Goal: Entertainment & Leisure: Consume media (video, audio)

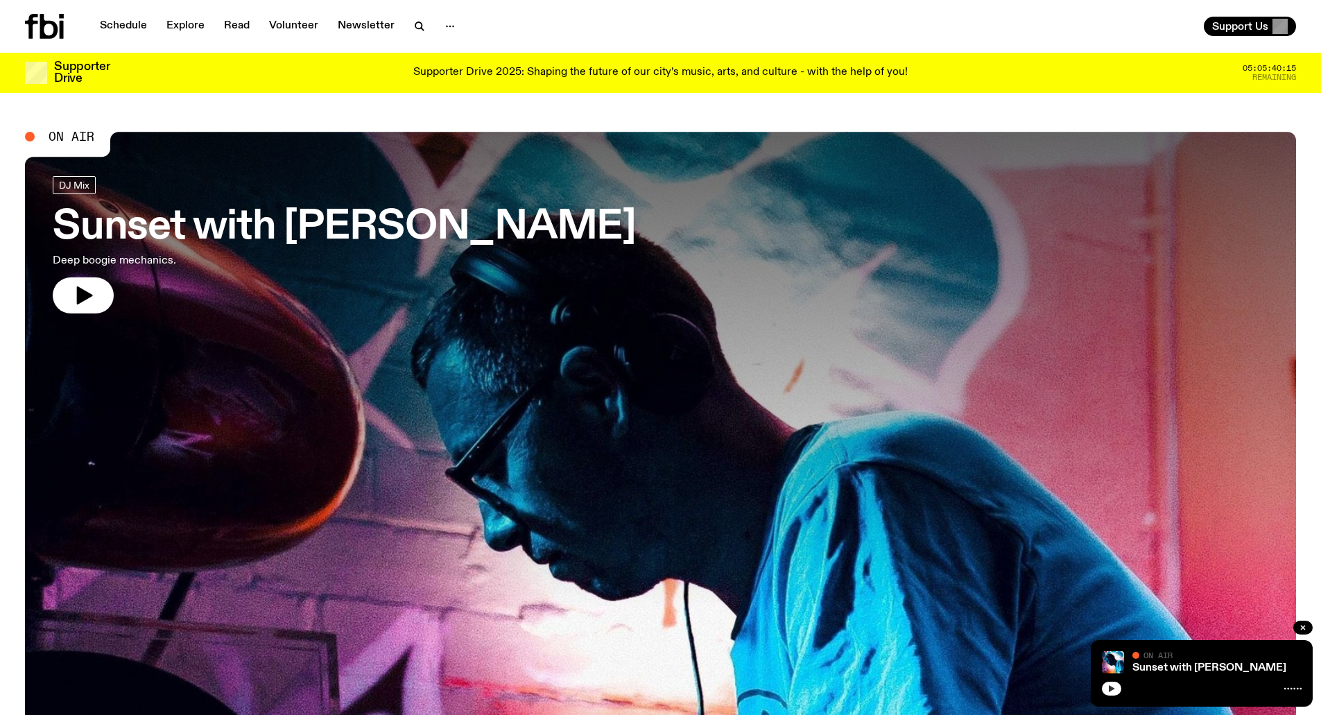
click at [1109, 690] on icon "button" at bounding box center [1112, 689] width 8 height 8
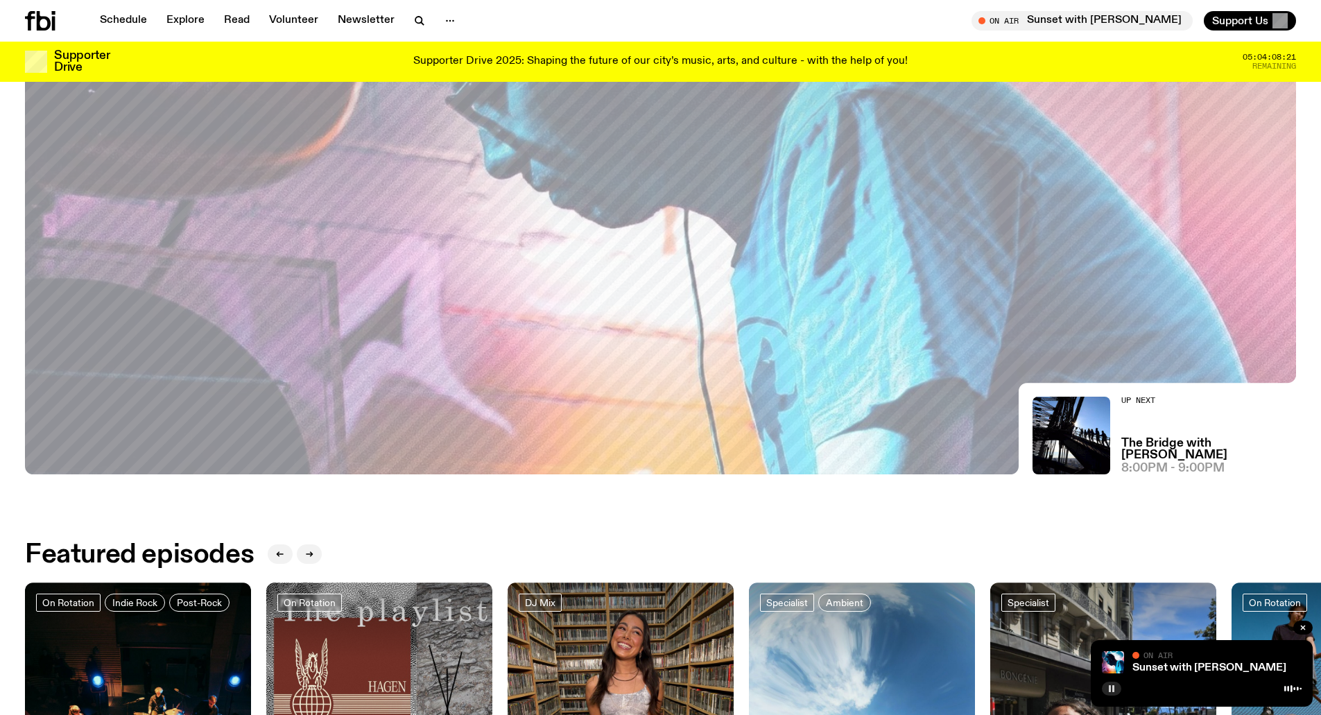
scroll to position [362, 0]
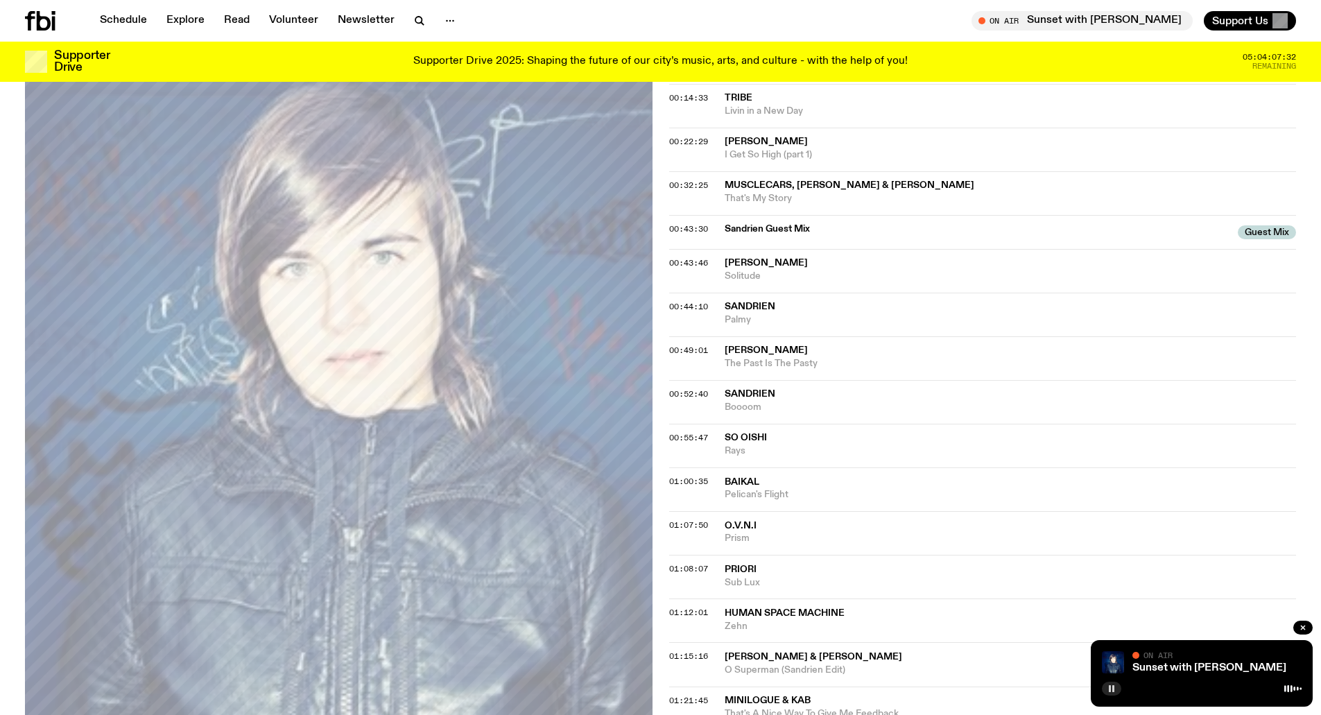
scroll to position [504, 0]
drag, startPoint x: 724, startPoint y: 224, endPoint x: 764, endPoint y: 223, distance: 39.5
click at [764, 223] on span "Sandrien Guest Mix" at bounding box center [978, 227] width 506 height 13
copy span "Sandrien"
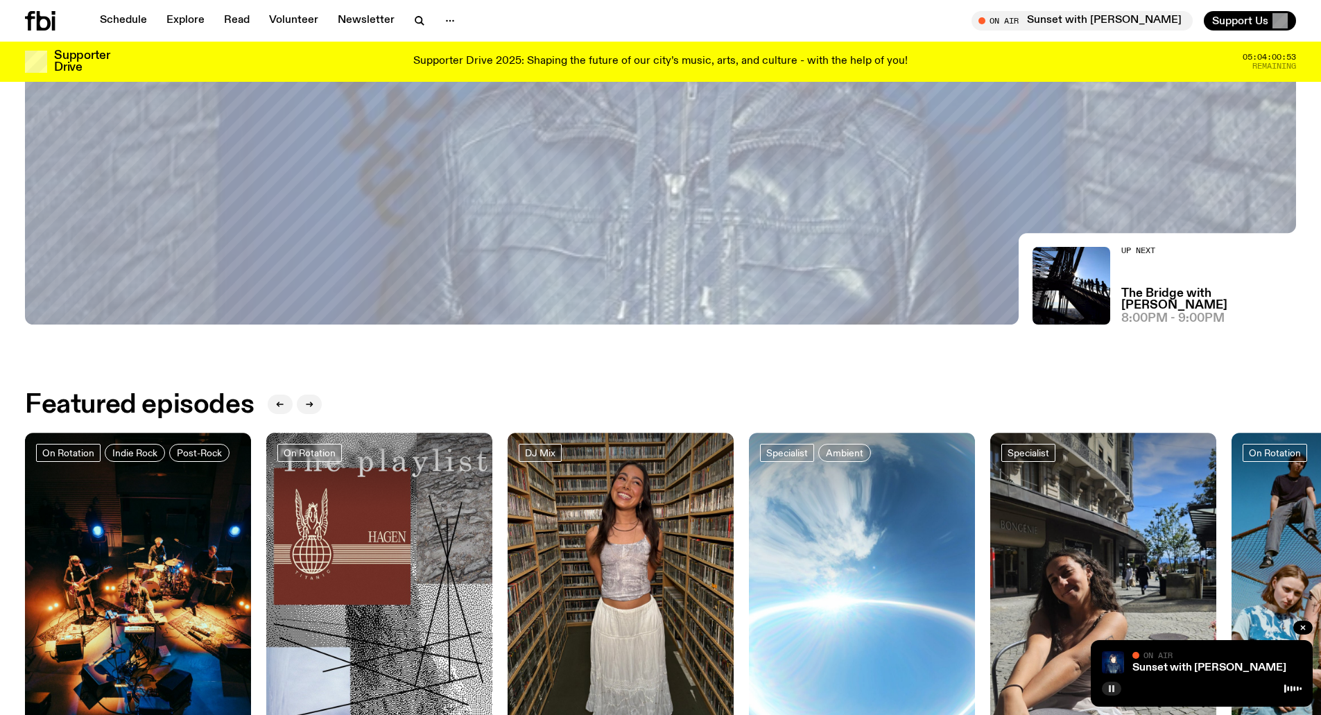
scroll to position [513, 0]
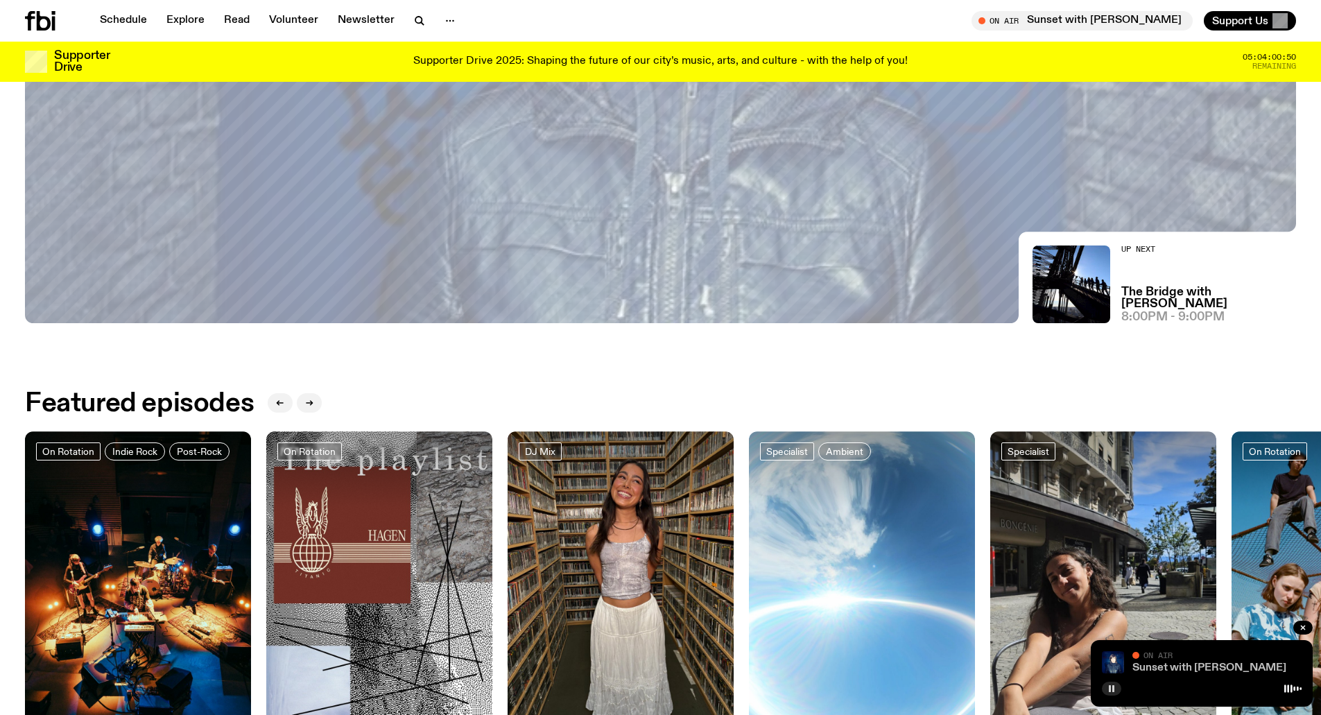
click at [1192, 667] on link "Sunset with [PERSON_NAME]" at bounding box center [1210, 667] width 154 height 11
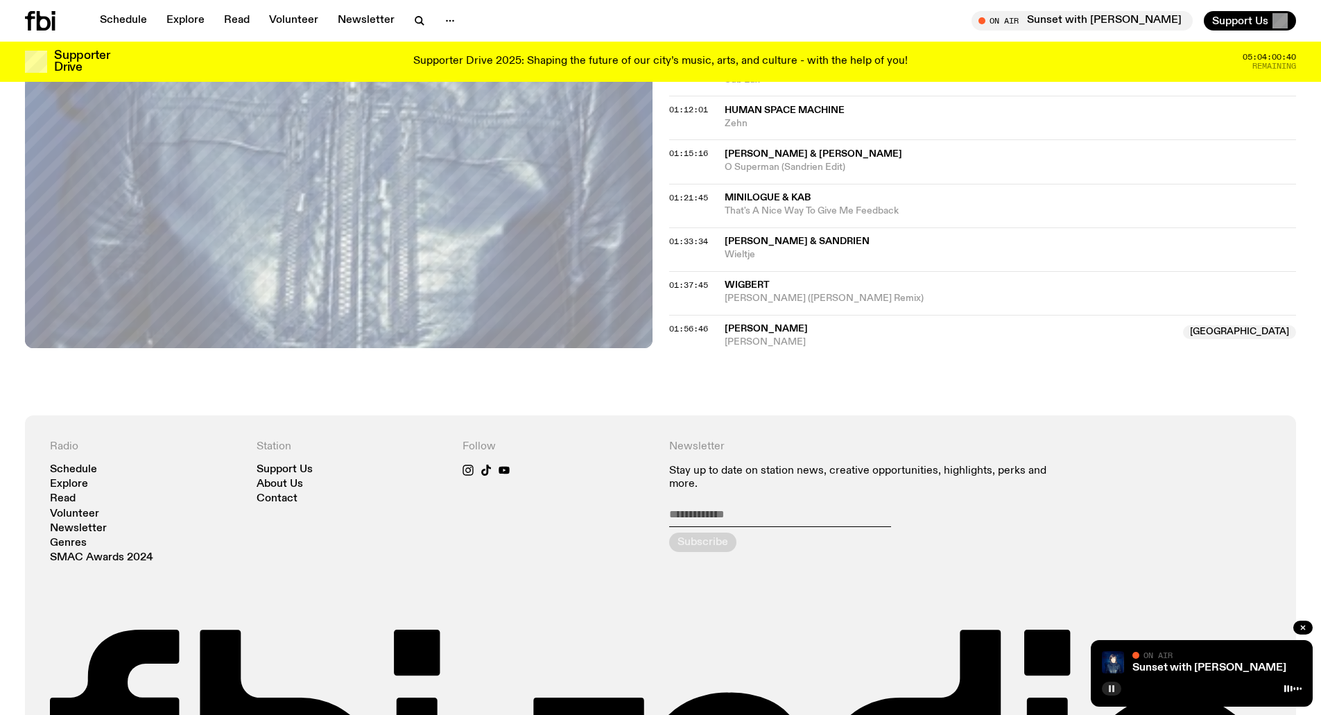
scroll to position [983, 0]
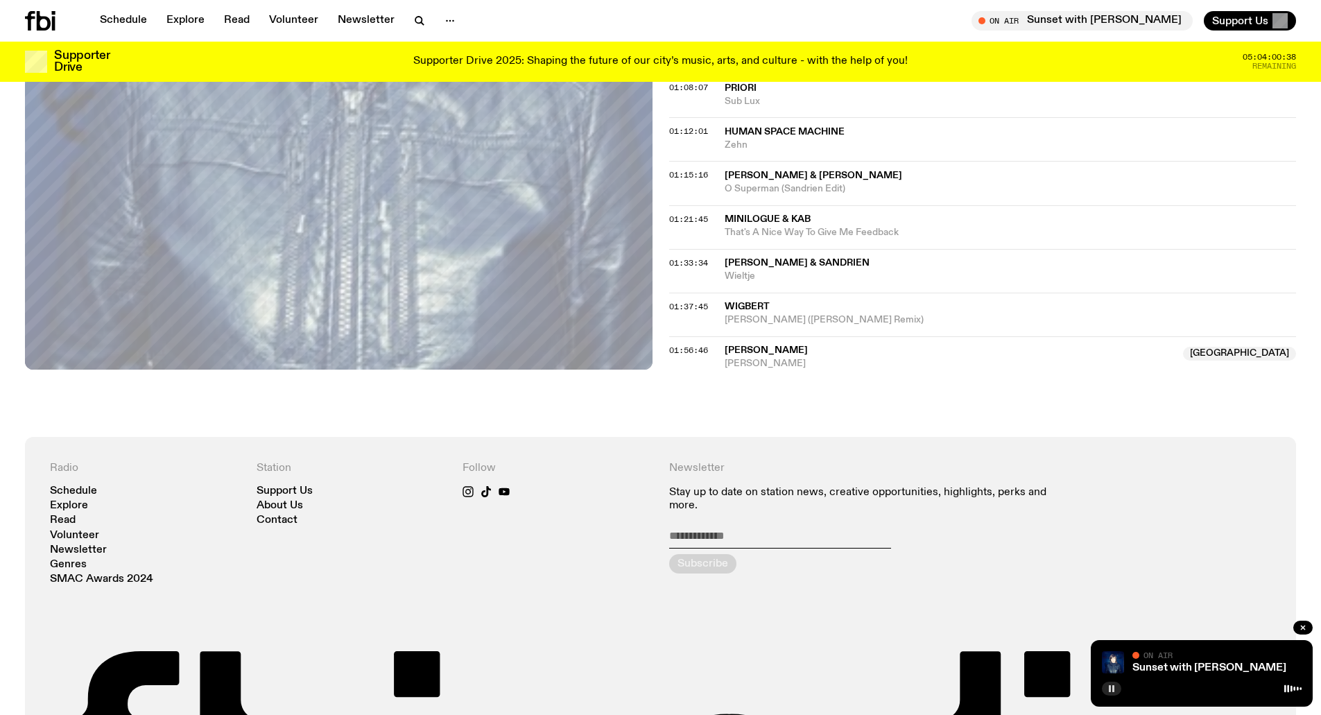
click at [752, 361] on span "[PERSON_NAME]" at bounding box center [950, 363] width 451 height 13
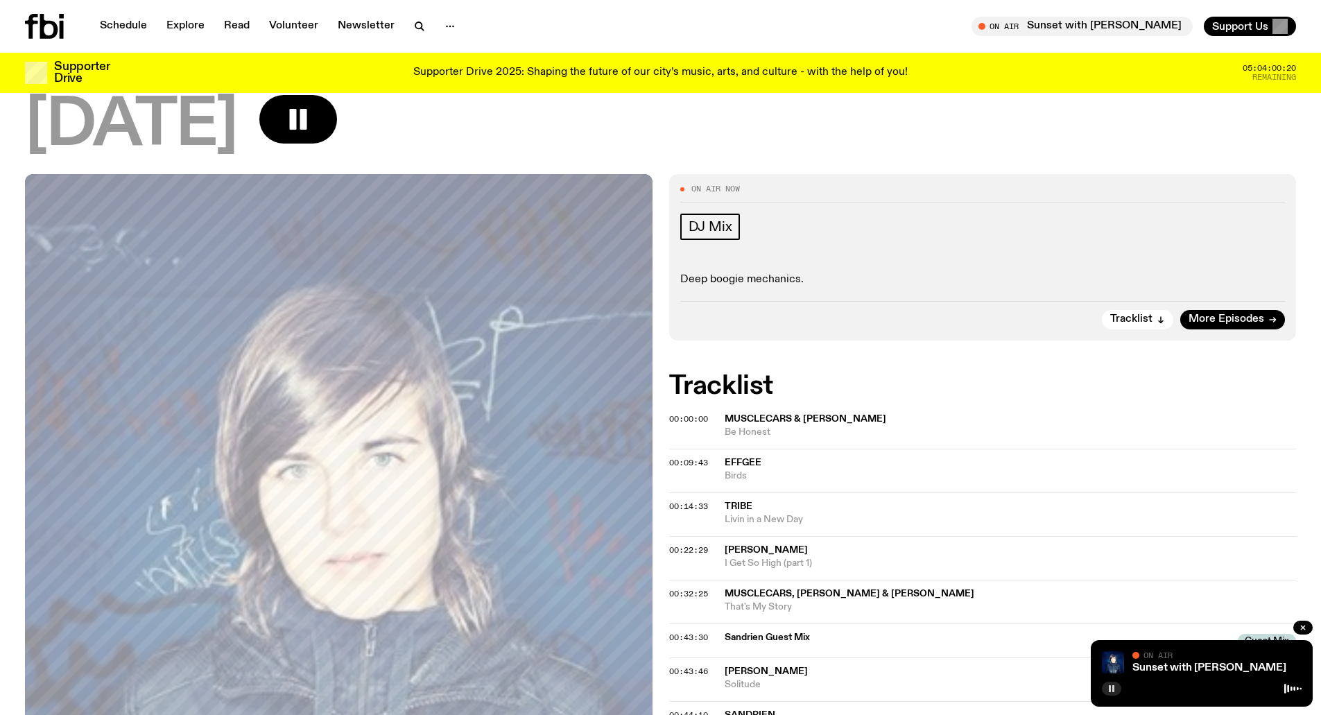
scroll to position [0, 0]
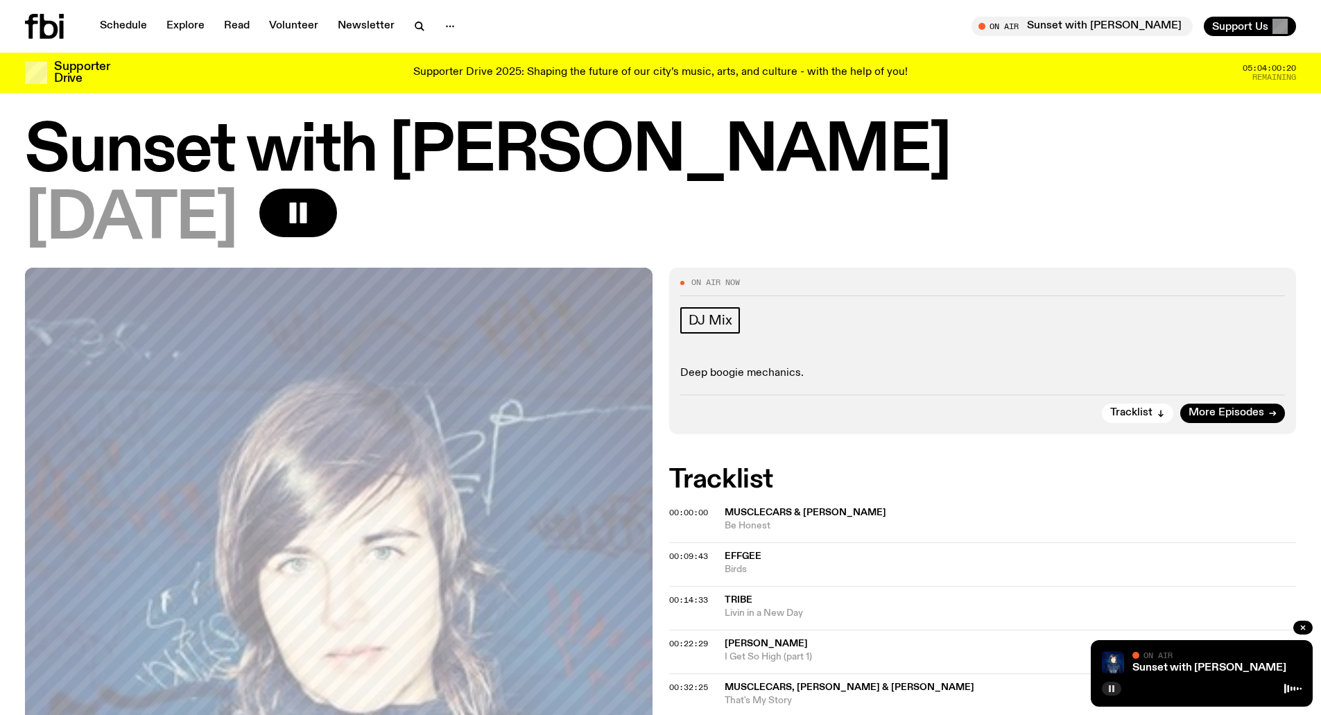
drag, startPoint x: 97, startPoint y: 33, endPoint x: 60, endPoint y: -37, distance: 79.4
click at [60, 0] on html "Schedule Explore Read Volunteer Newsletter About Us Contact Champions of emergi…" at bounding box center [660, 357] width 1321 height 715
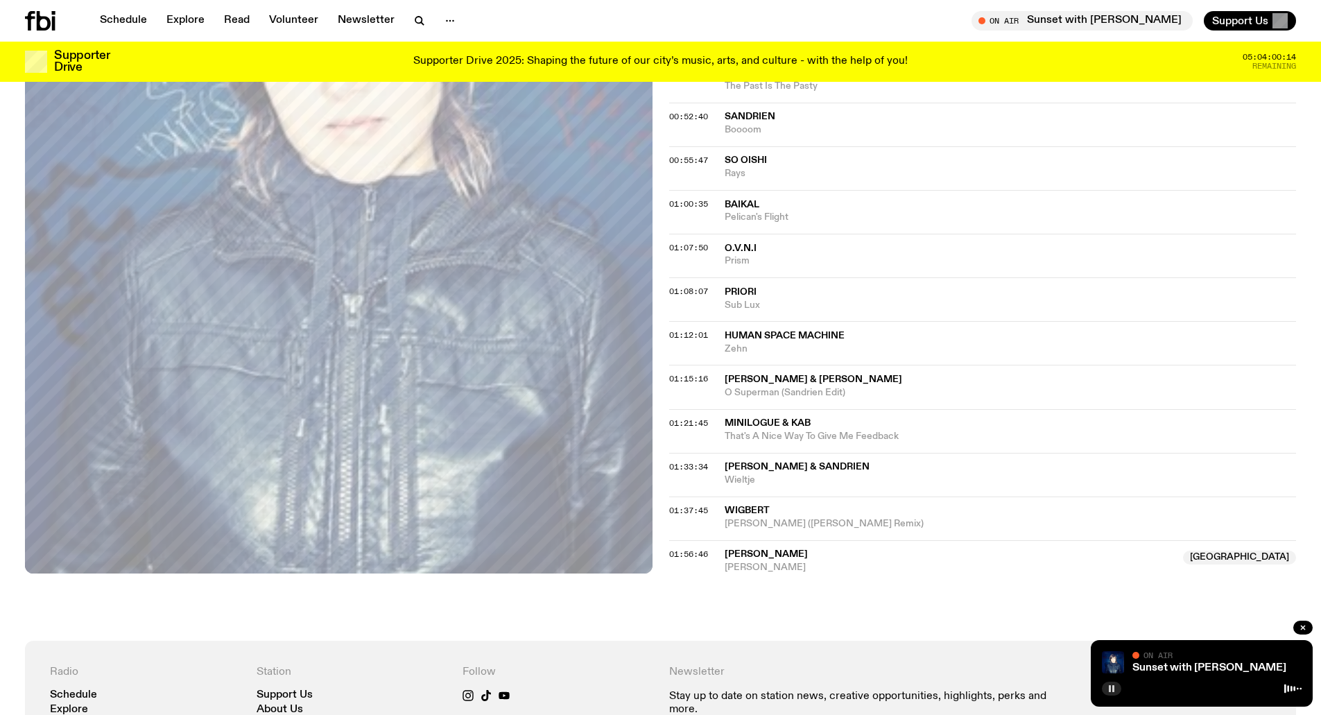
scroll to position [780, 0]
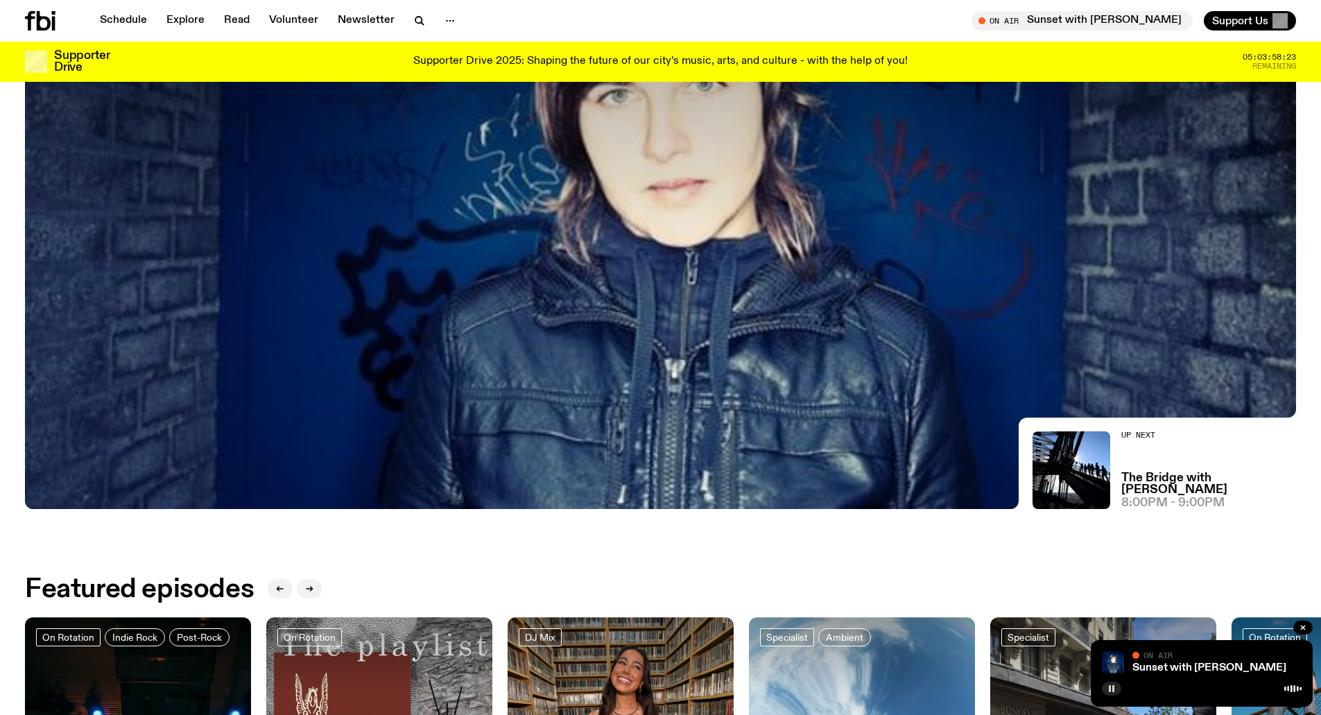
scroll to position [327, 0]
click at [1248, 485] on h3 "The Bridge with [PERSON_NAME]" at bounding box center [1208, 484] width 175 height 24
